Goal: Task Accomplishment & Management: Manage account settings

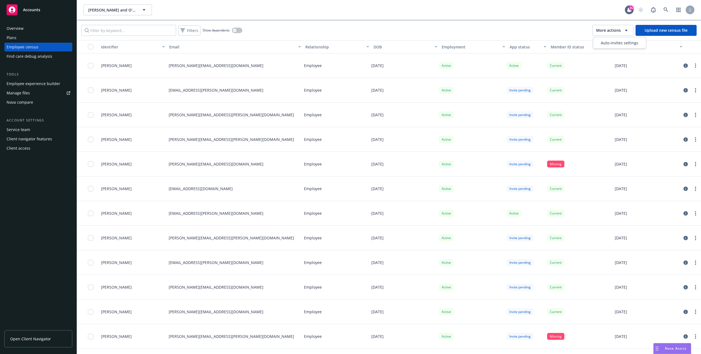
click at [619, 33] on span "More actions" at bounding box center [608, 30] width 25 height 5
click at [560, 30] on div "Filters Show dependents More actions Upload new census file" at bounding box center [389, 31] width 624 height 20
click at [125, 14] on button "[PERSON_NAME] and O'Dell LLC" at bounding box center [118, 9] width 68 height 11
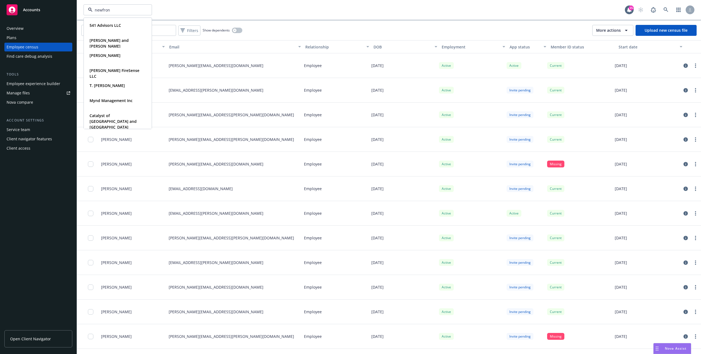
type input "newfront"
click at [106, 25] on strong "Newfront" at bounding box center [99, 25] width 18 height 5
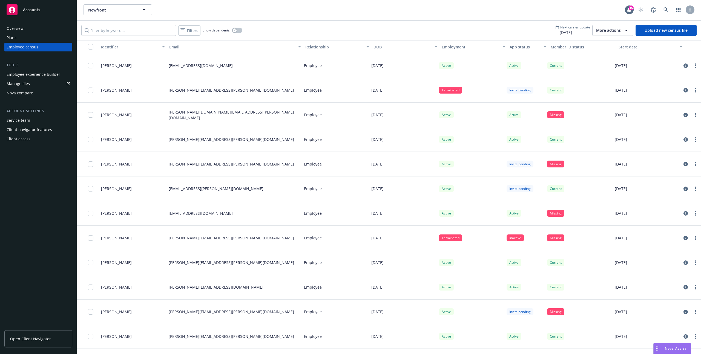
click at [606, 31] on span "More actions" at bounding box center [608, 30] width 25 height 5
click at [56, 173] on div "Overview Plans Employee census Tools Employee experience builder Manage files N…" at bounding box center [38, 186] width 77 height 337
